Goal: Find specific page/section

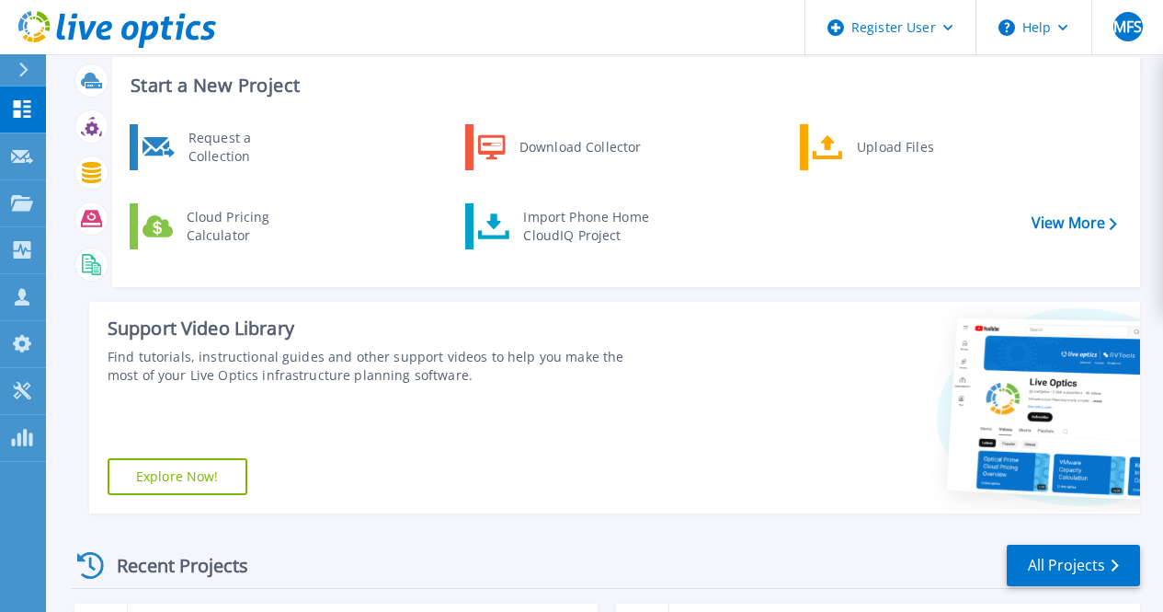
scroll to position [92, 0]
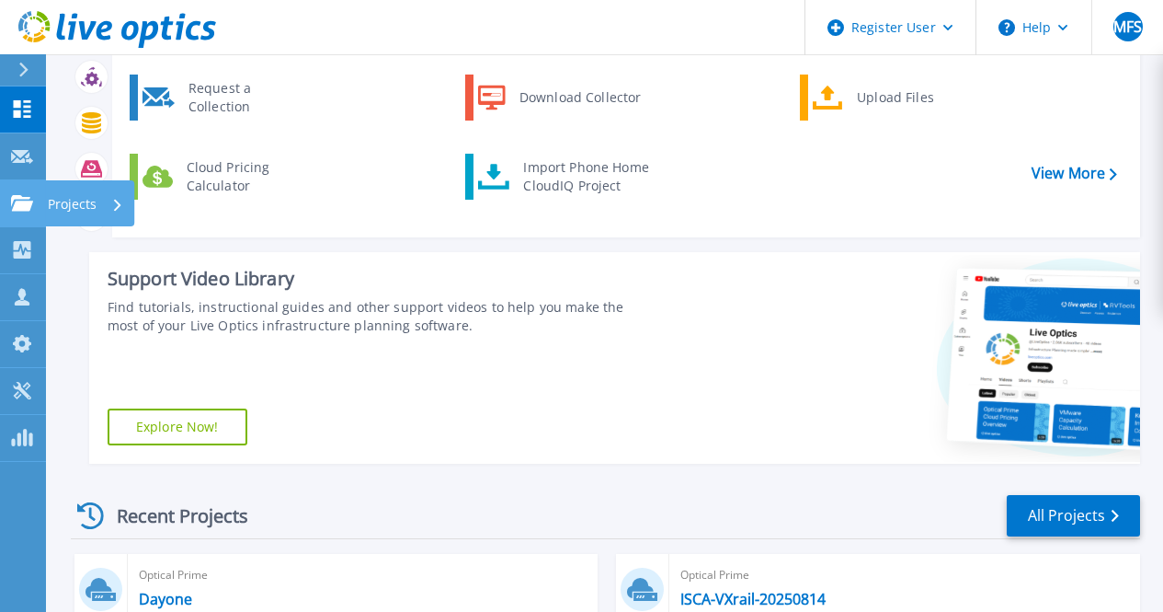
click at [23, 199] on icon at bounding box center [22, 203] width 22 height 16
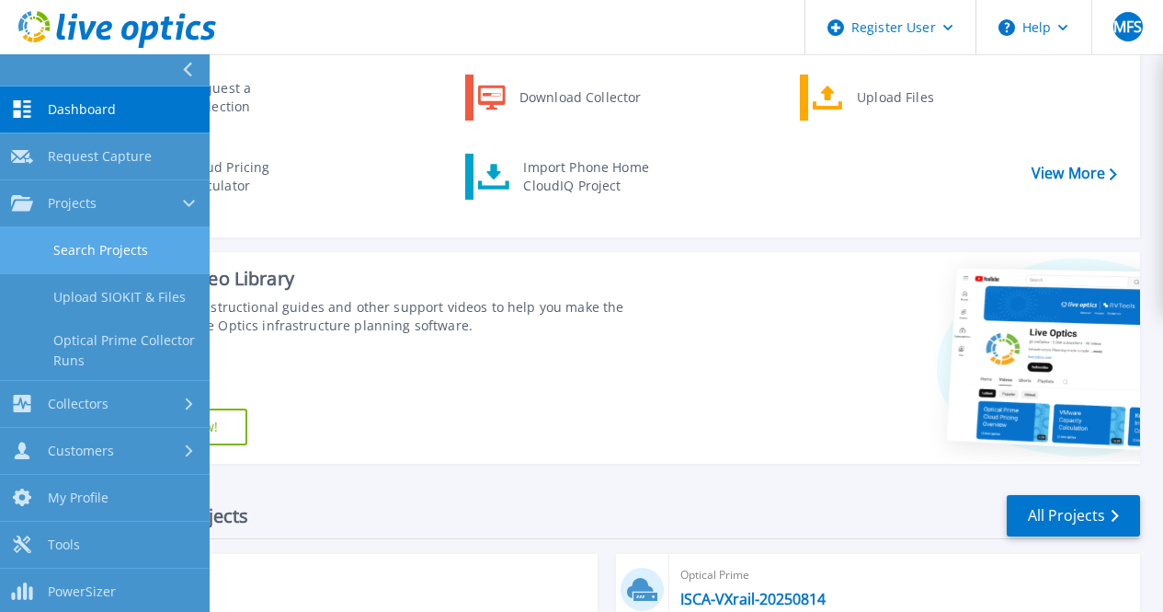
click at [157, 261] on link "Search Projects" at bounding box center [105, 250] width 210 height 47
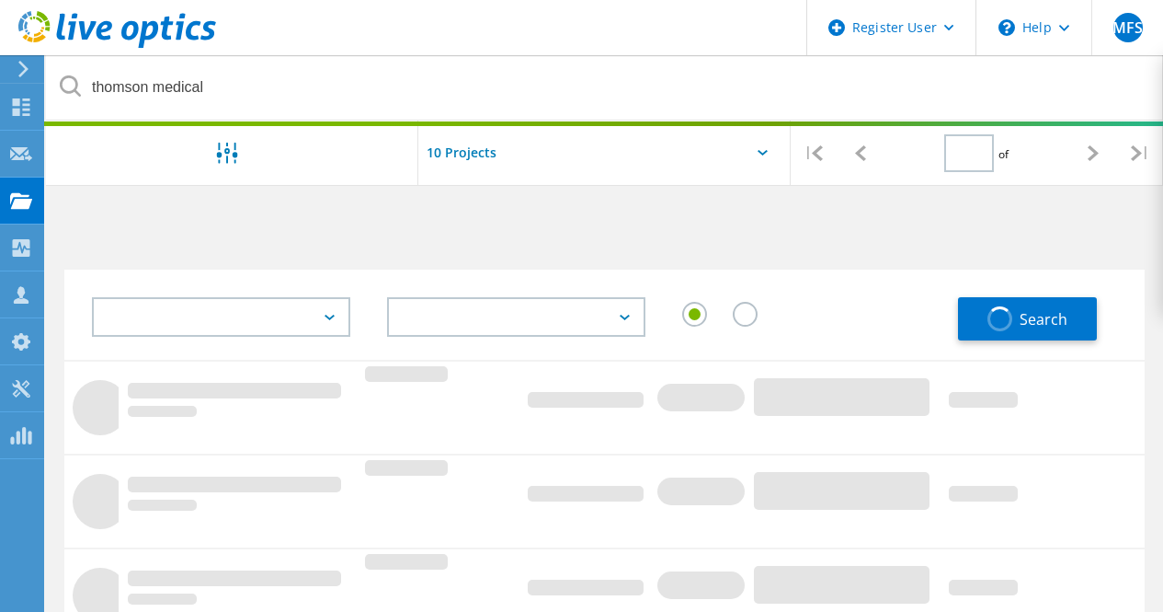
type input "1"
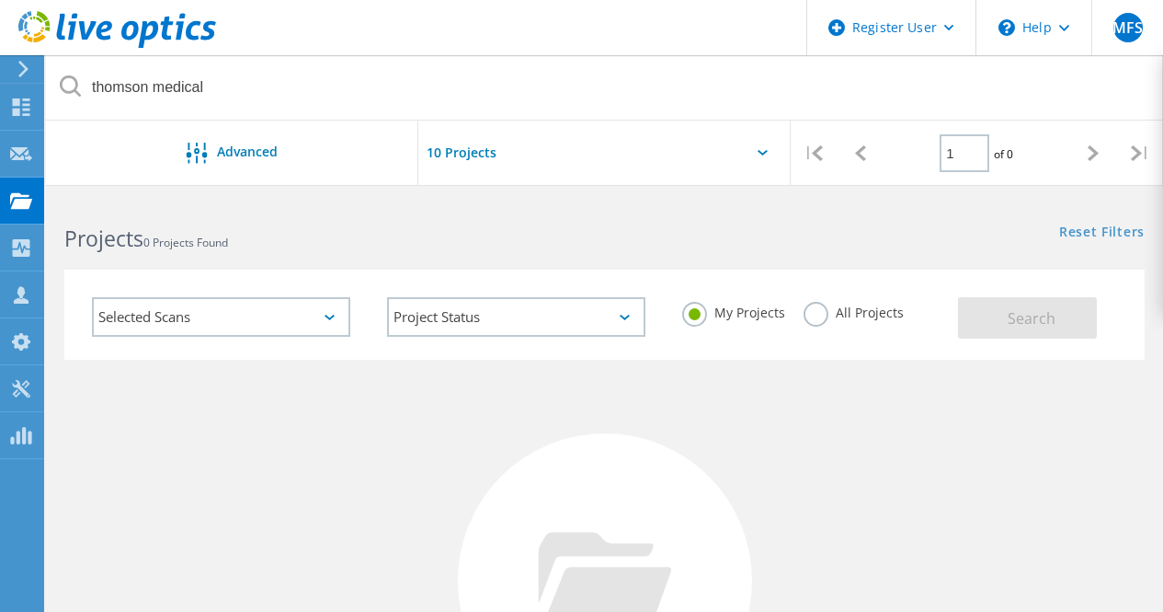
click at [808, 310] on label "All Projects" at bounding box center [854, 310] width 100 height 17
click at [0, 0] on input "All Projects" at bounding box center [0, 0] width 0 height 0
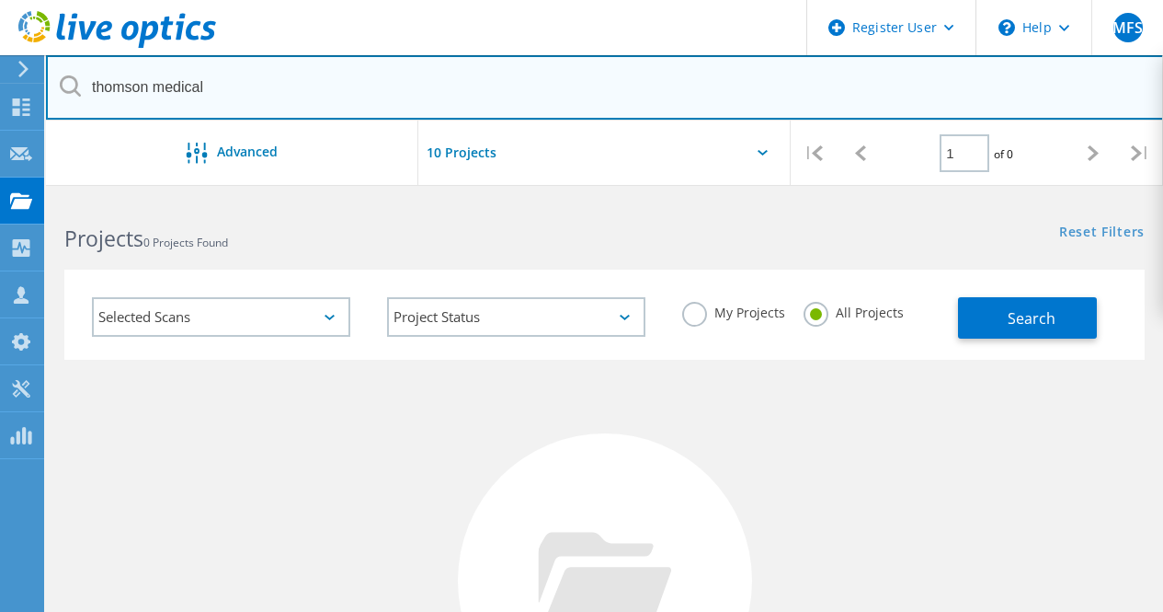
click at [299, 96] on input "thomson medical" at bounding box center [605, 87] width 1118 height 64
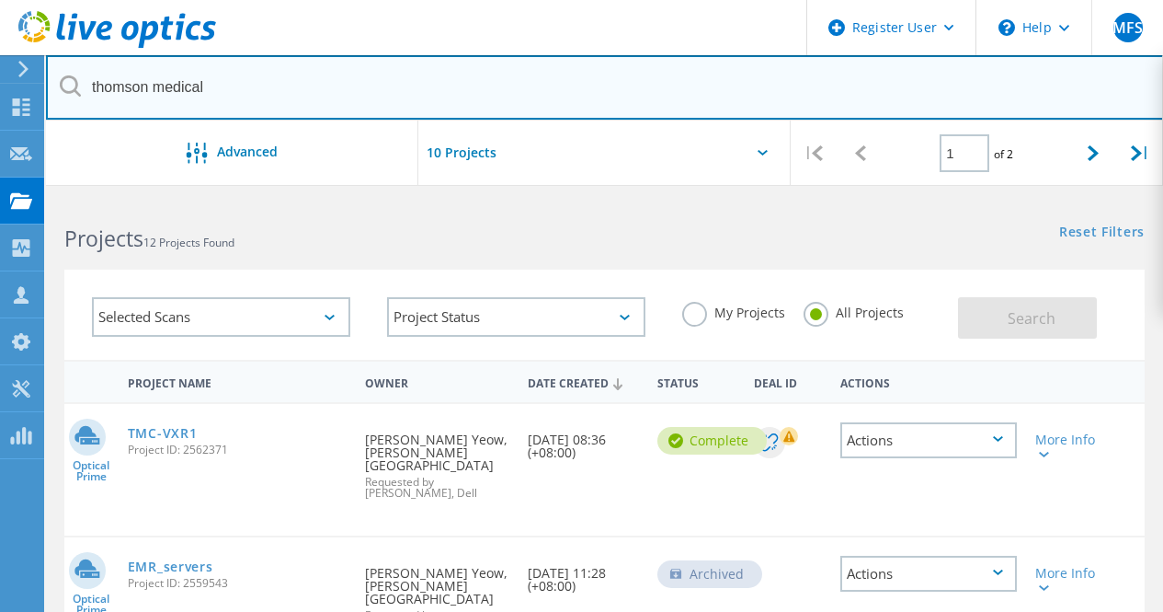
scroll to position [92, 0]
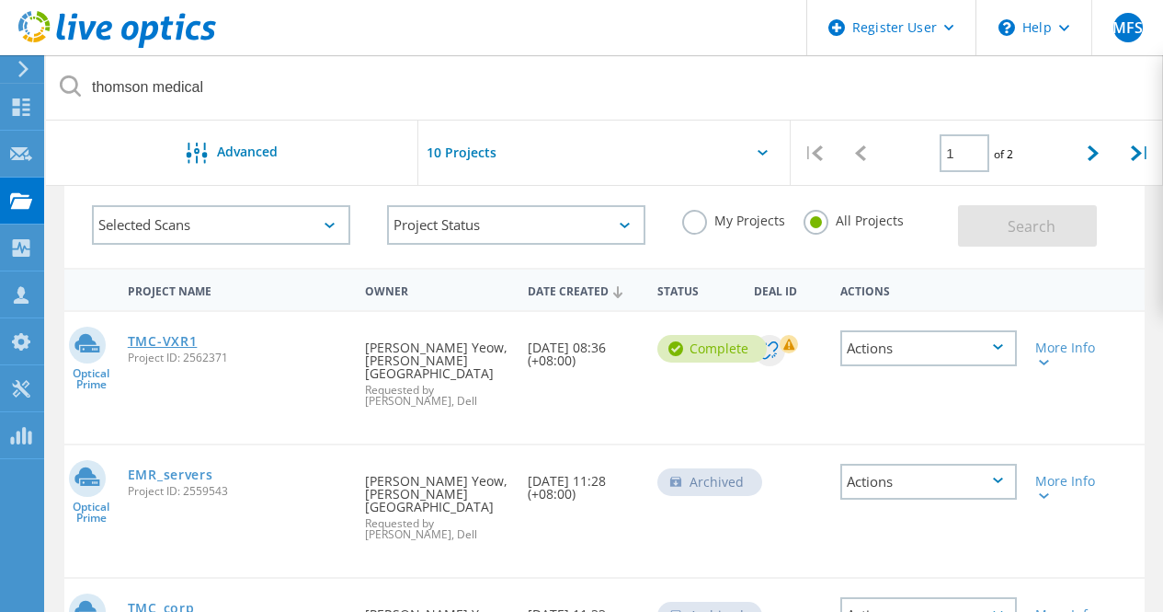
click at [171, 344] on link "TMC-VXR1" at bounding box center [163, 341] width 70 height 13
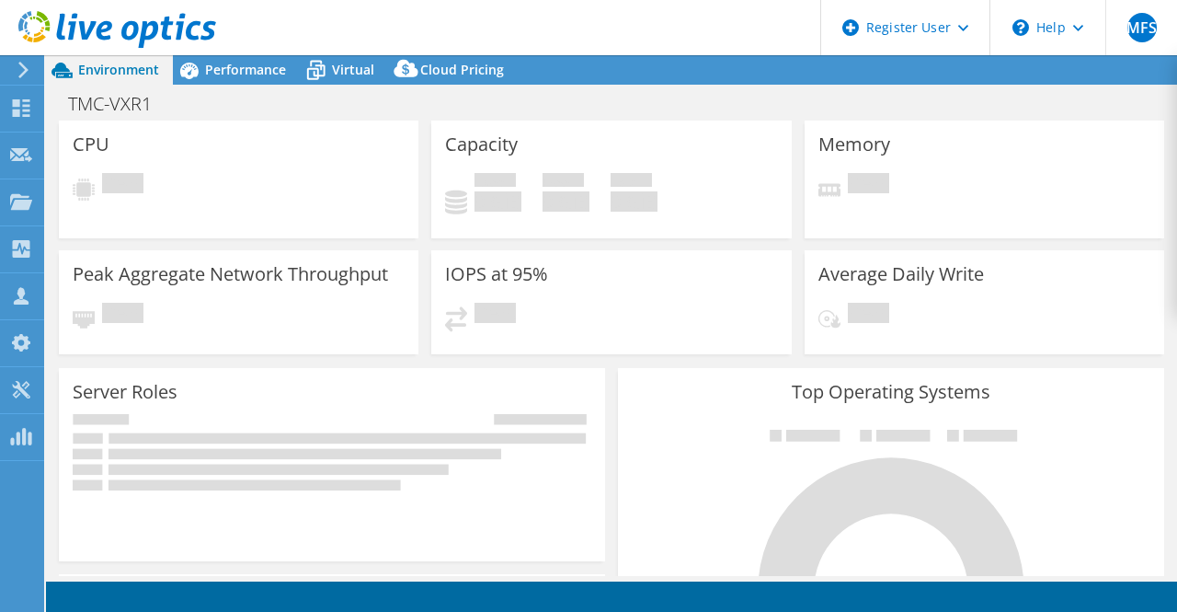
select select "USD"
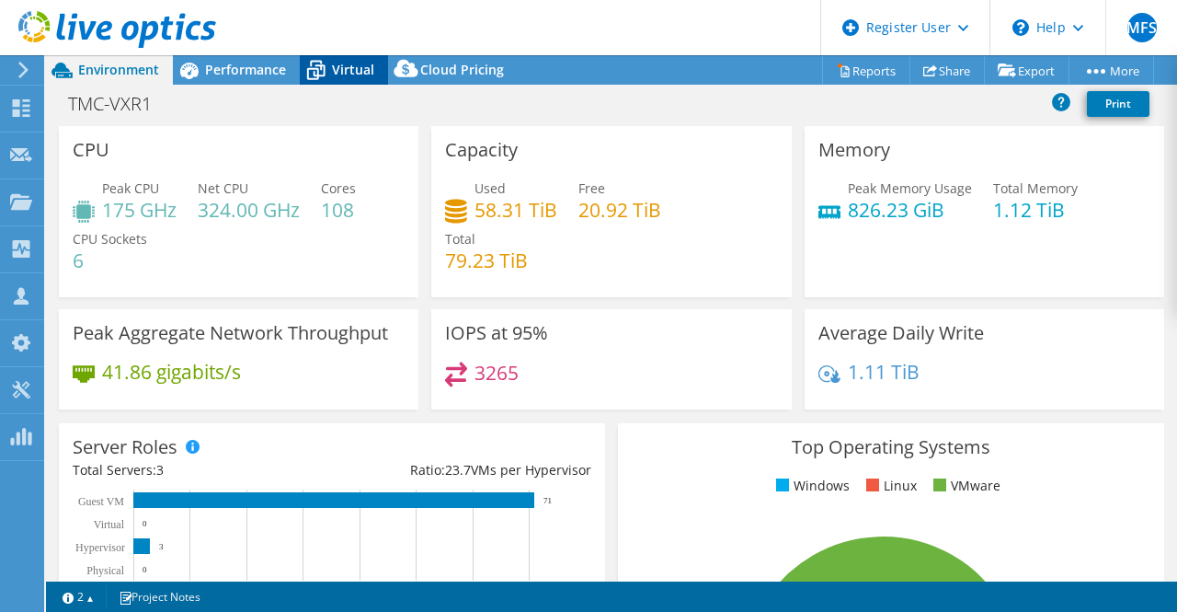
click at [327, 81] on icon at bounding box center [316, 70] width 32 height 32
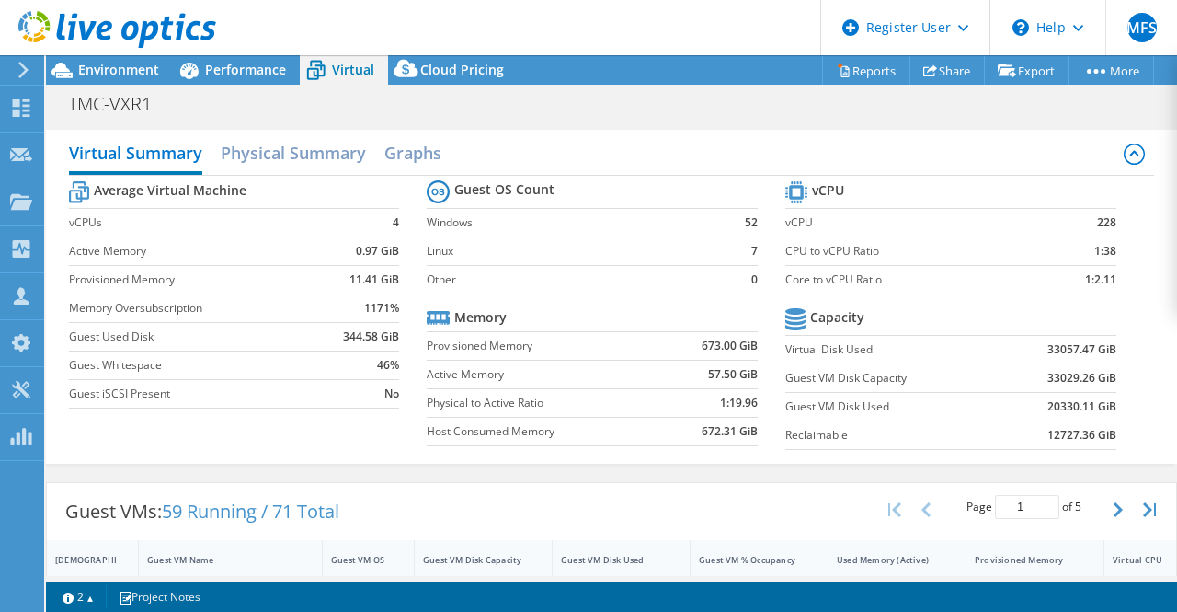
click at [113, 61] on div at bounding box center [108, 31] width 216 height 62
click at [114, 83] on div "Environment" at bounding box center [109, 69] width 127 height 29
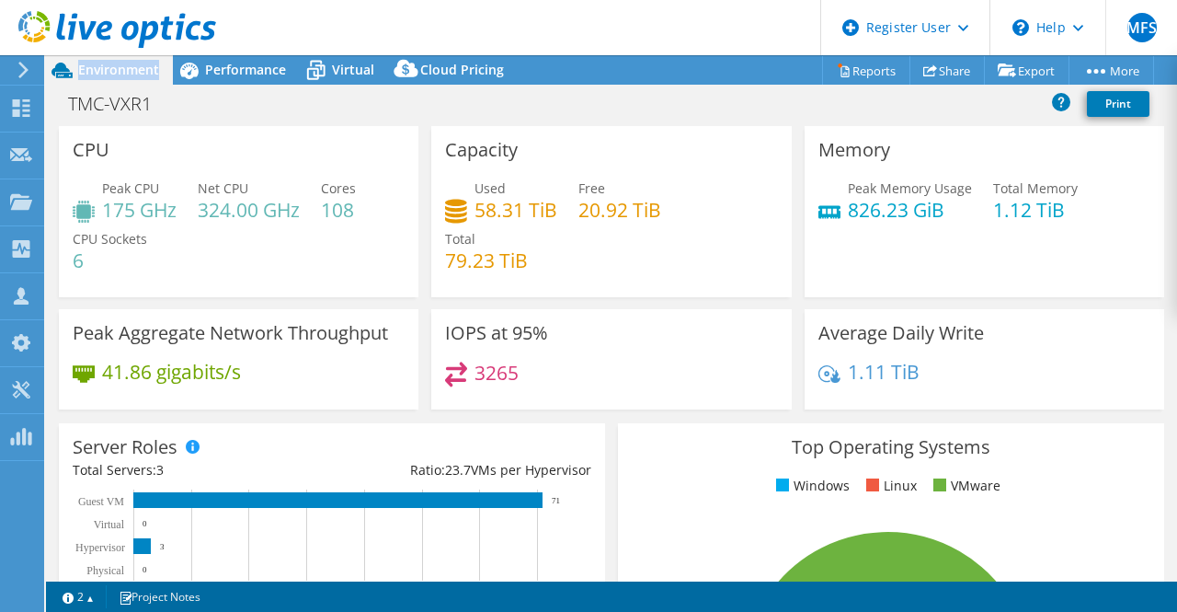
click at [114, 83] on div "Environment" at bounding box center [109, 69] width 127 height 29
click at [249, 75] on span "Performance" at bounding box center [245, 69] width 81 height 17
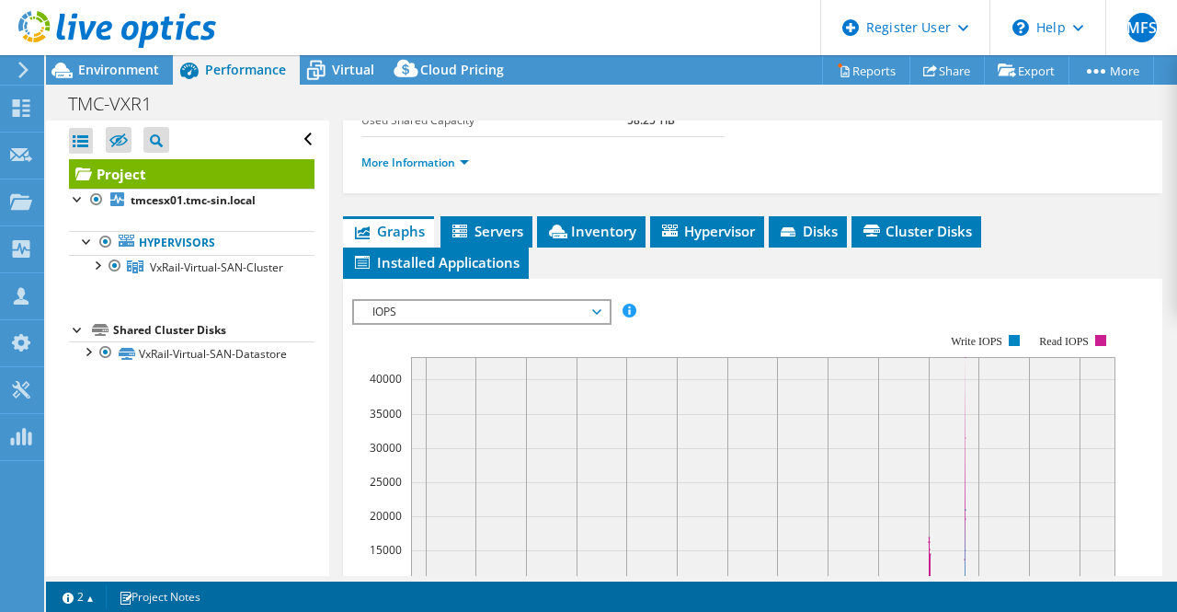
scroll to position [415, 0]
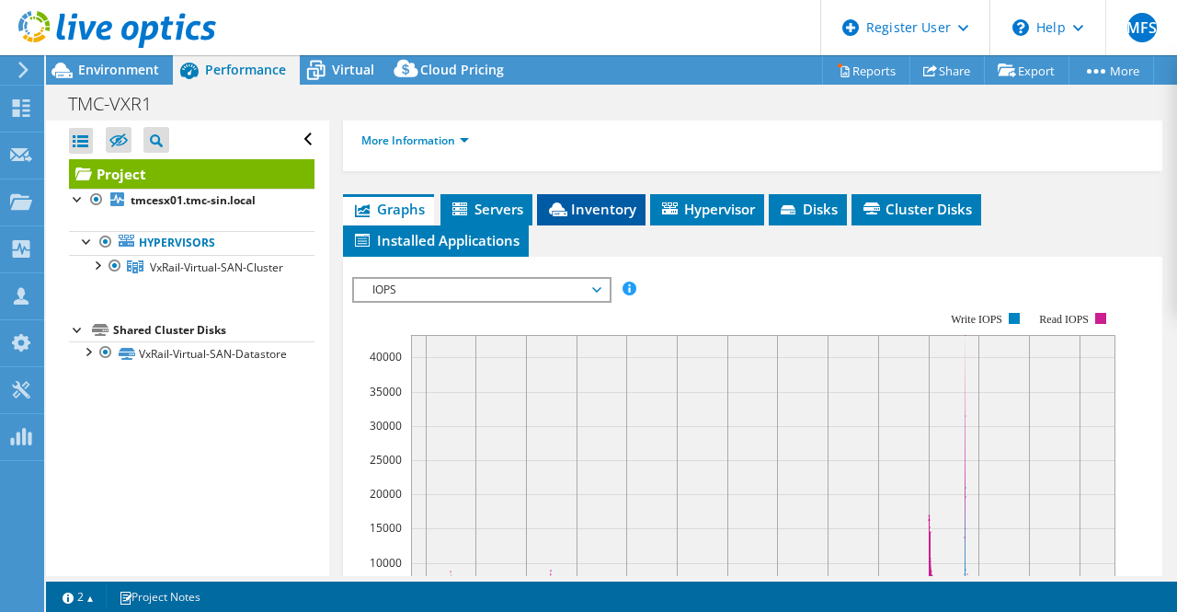
click at [584, 218] on span "Inventory" at bounding box center [591, 209] width 90 height 18
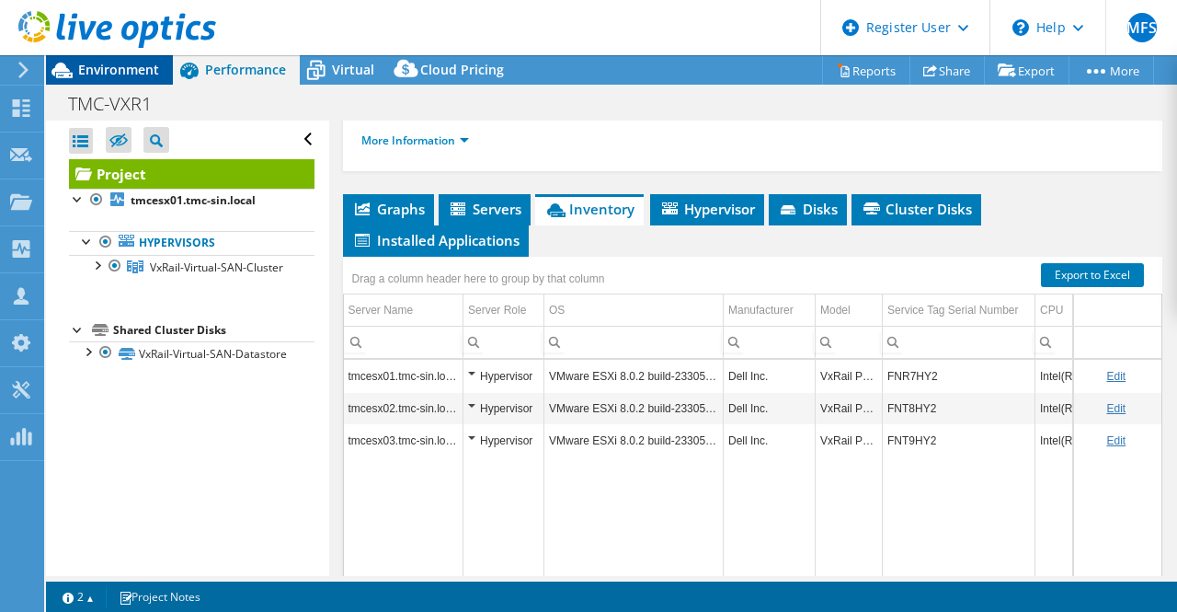
click at [89, 77] on span "Environment" at bounding box center [118, 69] width 81 height 17
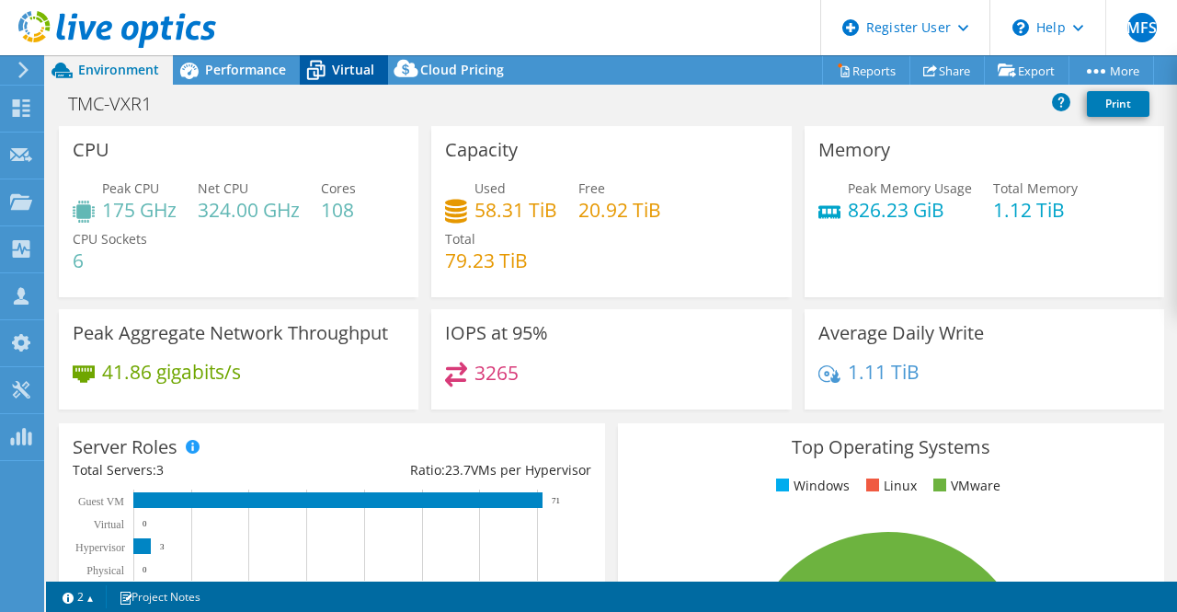
click at [338, 64] on span "Virtual" at bounding box center [353, 69] width 42 height 17
